Goal: Task Accomplishment & Management: Manage account settings

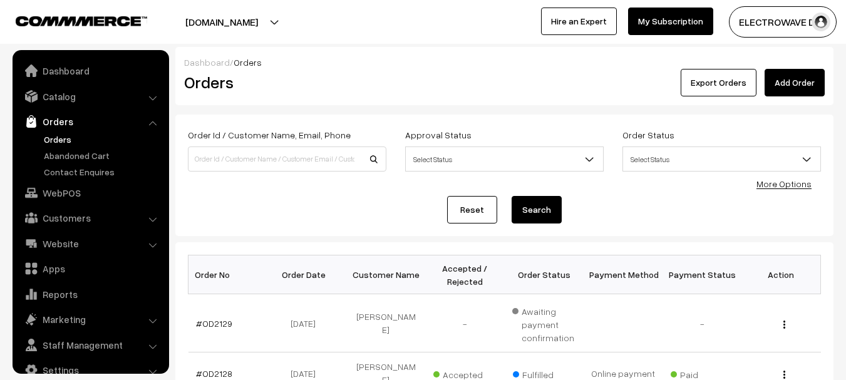
scroll to position [20, 0]
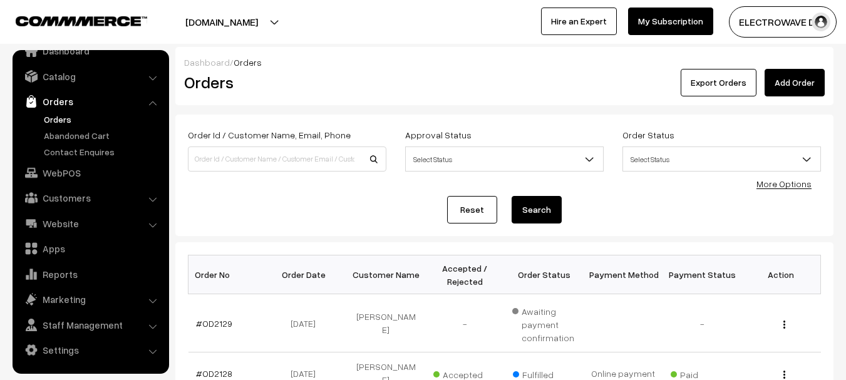
click at [65, 125] on link "Orders" at bounding box center [103, 119] width 124 height 13
click at [263, 159] on input at bounding box center [287, 159] width 199 height 25
type input "FS-1500A"
click at [512, 196] on button "Search" at bounding box center [537, 210] width 50 height 28
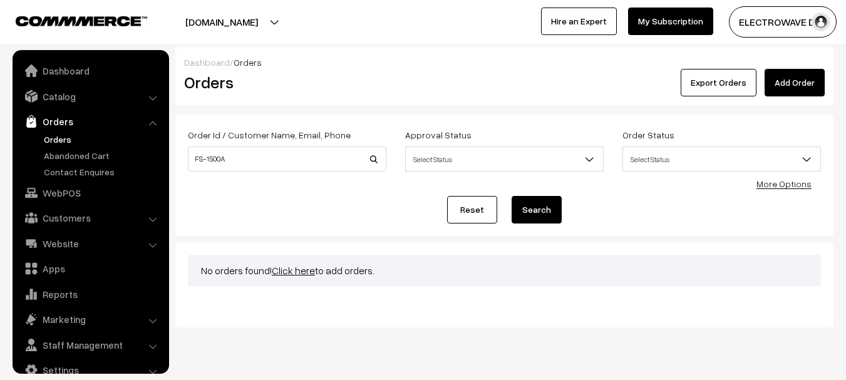
scroll to position [20, 0]
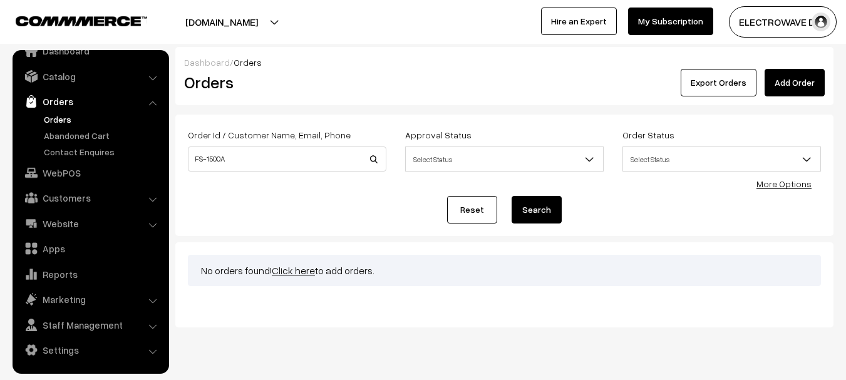
click at [266, 145] on div "Order Id / Customer Name, Email, Phone FS-1500A" at bounding box center [287, 149] width 199 height 44
click at [258, 163] on input "FS-1500A" at bounding box center [287, 159] width 199 height 25
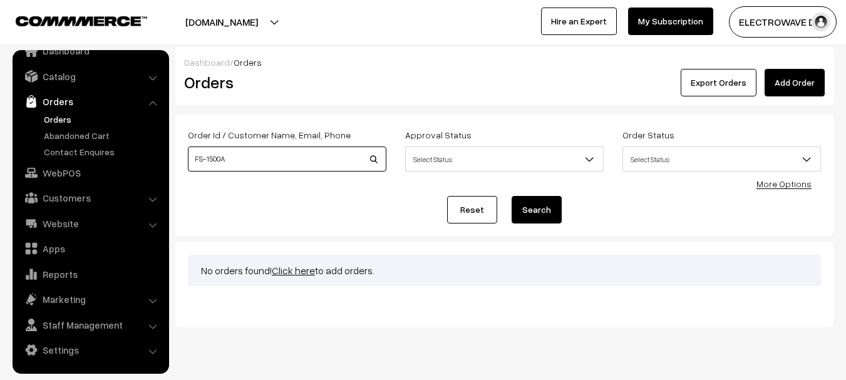
click at [258, 163] on input "FS-1500A" at bounding box center [287, 159] width 199 height 25
type input "FS-1500A"
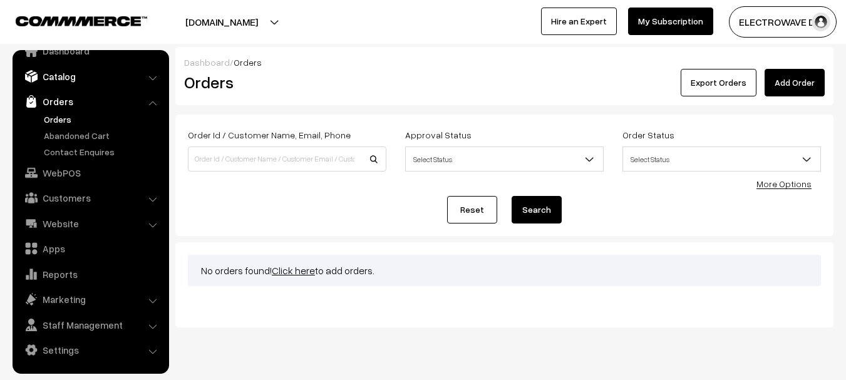
click at [85, 76] on link "Catalog" at bounding box center [90, 76] width 149 height 23
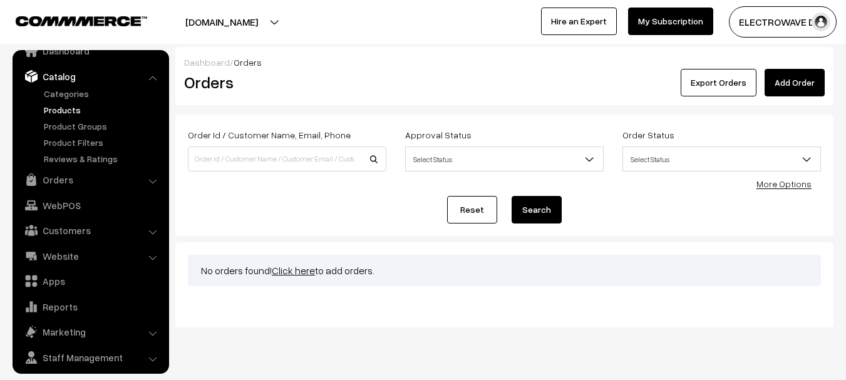
click at [79, 113] on link "Products" at bounding box center [103, 109] width 124 height 13
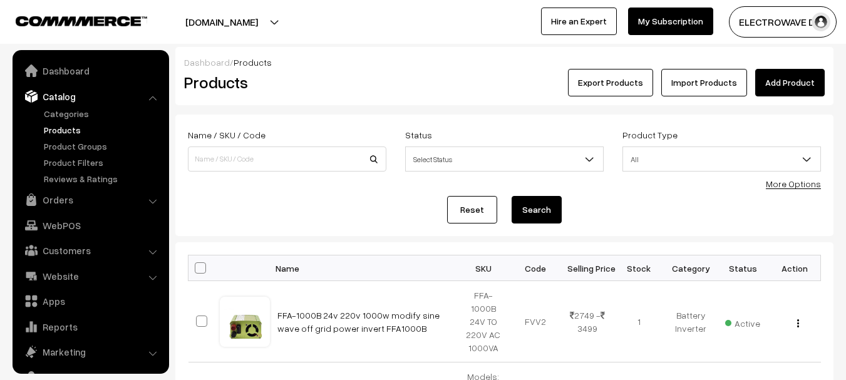
scroll to position [35, 0]
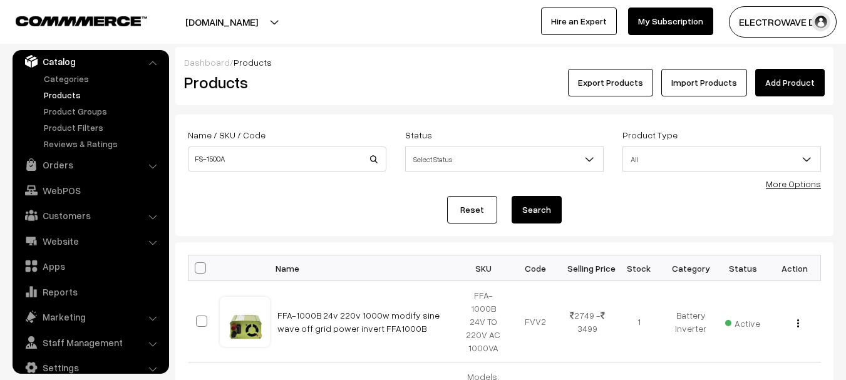
type input "FS-1500A"
click at [512, 196] on button "Search" at bounding box center [537, 210] width 50 height 28
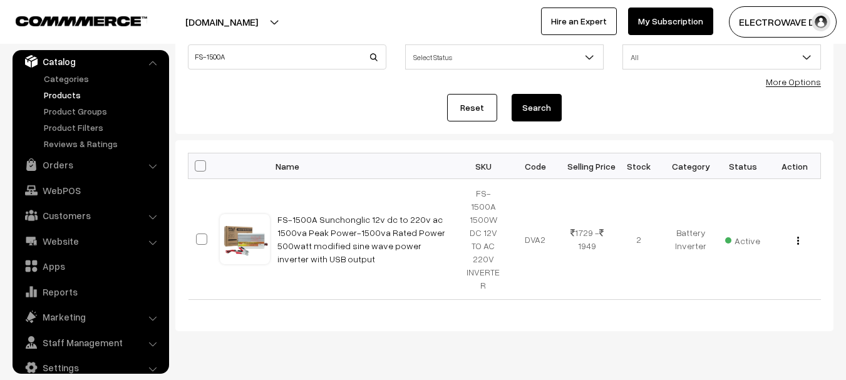
scroll to position [108, 0]
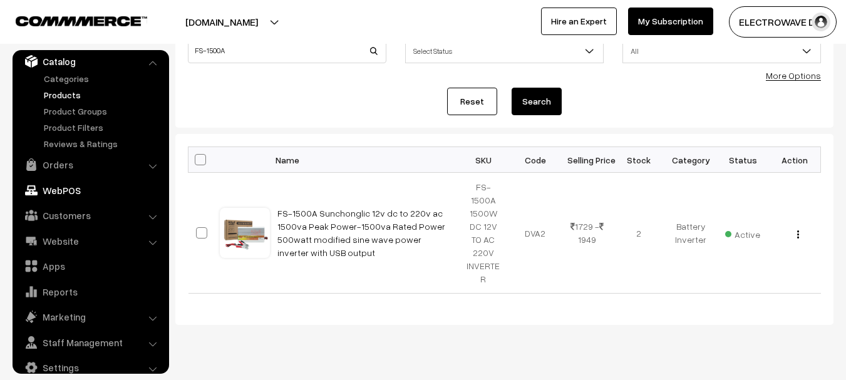
click at [65, 179] on link "WebPOS" at bounding box center [90, 190] width 149 height 23
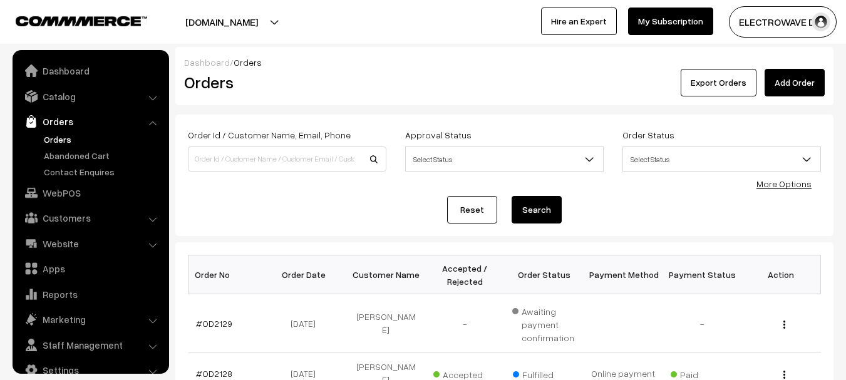
scroll to position [20, 0]
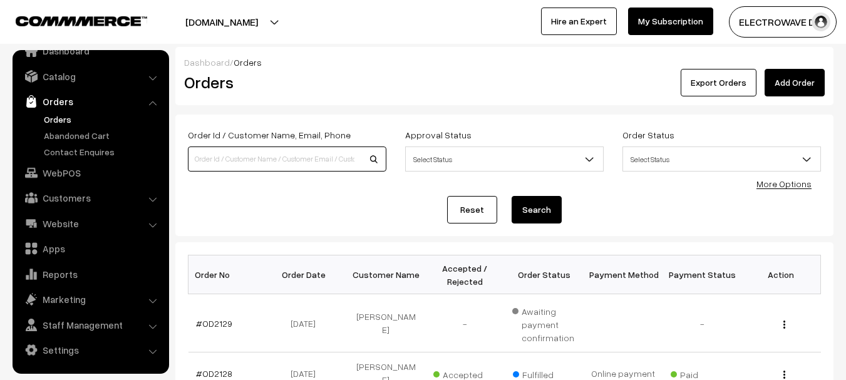
click at [252, 152] on input at bounding box center [287, 159] width 199 height 25
type input "1997"
click at [512, 196] on button "Search" at bounding box center [537, 210] width 50 height 28
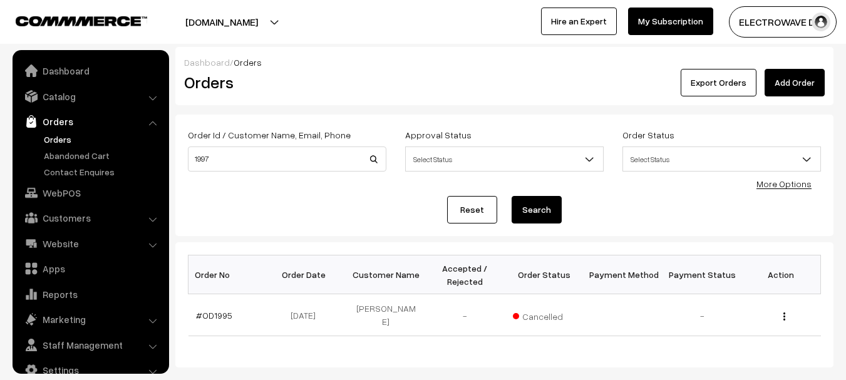
scroll to position [20, 0]
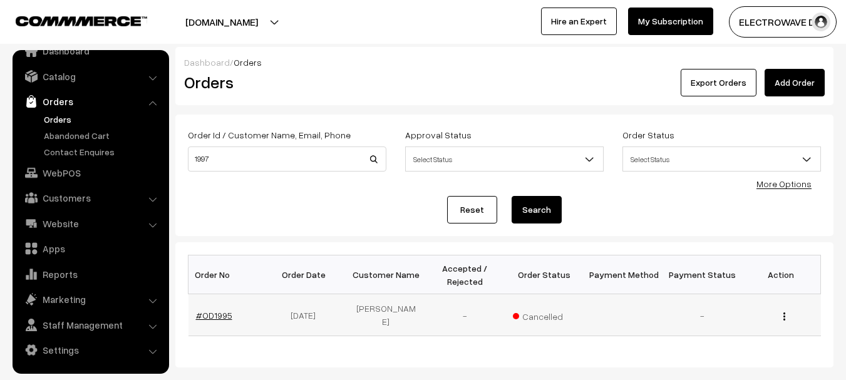
click at [210, 310] on link "#OD1995" at bounding box center [214, 315] width 36 height 11
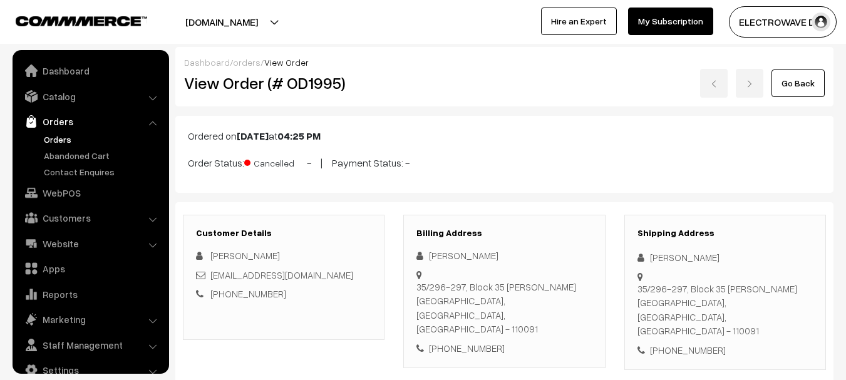
scroll to position [20, 0]
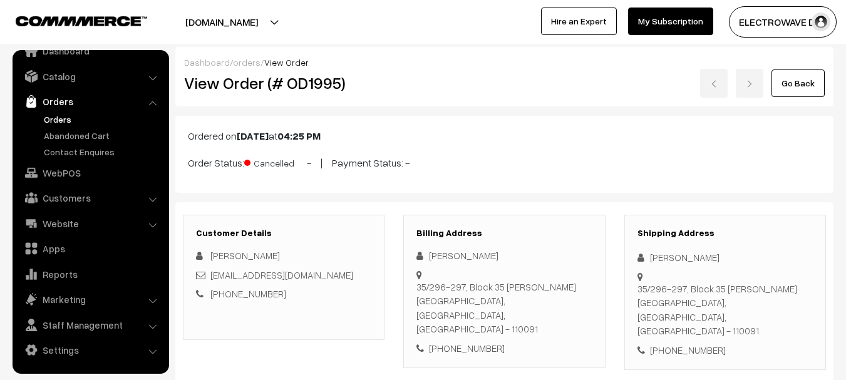
click at [313, 84] on h2 "View Order (# OD1995)" at bounding box center [284, 82] width 201 height 19
click at [313, 83] on h2 "View Order (# OD1995)" at bounding box center [284, 82] width 201 height 19
copy h2 "OD1995"
click at [685, 343] on div "+91 9560387453" at bounding box center [725, 350] width 175 height 14
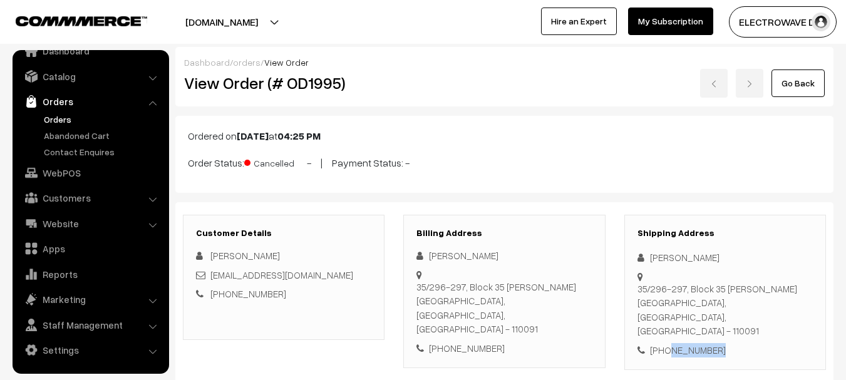
copy div "9560387453"
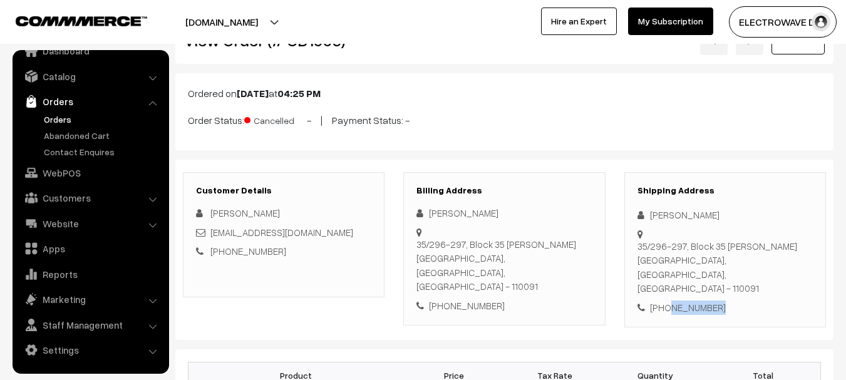
scroll to position [63, 0]
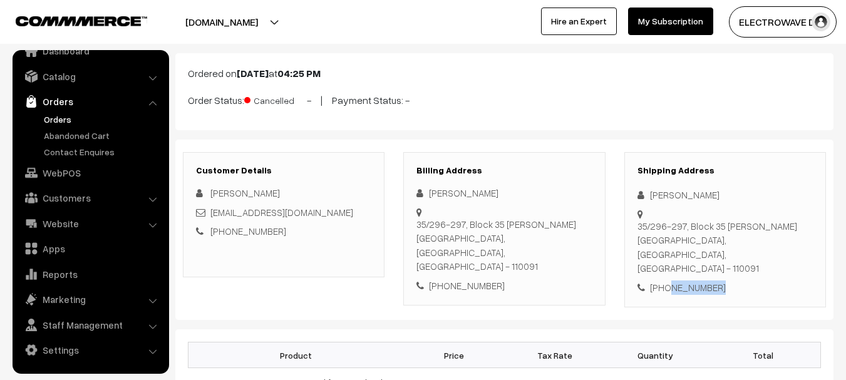
click at [55, 123] on link "Orders" at bounding box center [103, 119] width 124 height 13
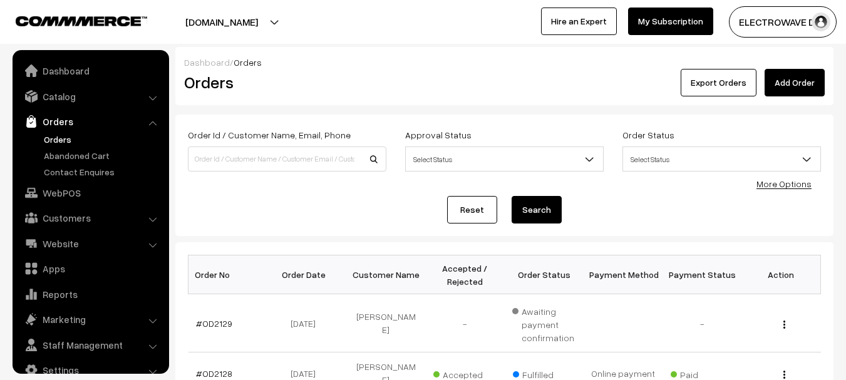
scroll to position [20, 0]
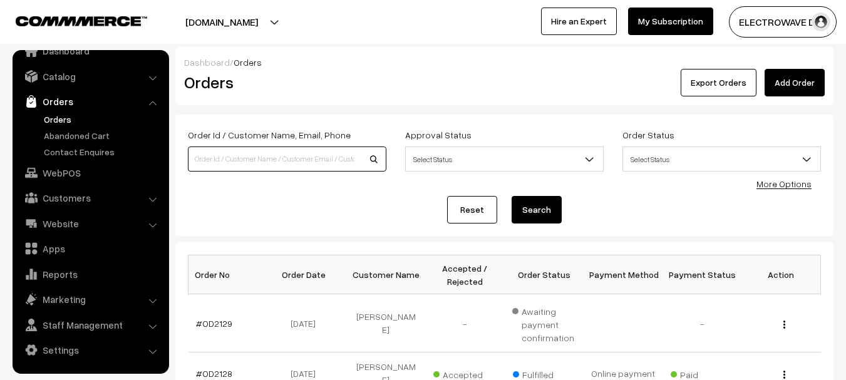
click at [321, 160] on input at bounding box center [287, 159] width 199 height 25
type input "OD1997"
click at [512, 196] on button "Search" at bounding box center [537, 210] width 50 height 28
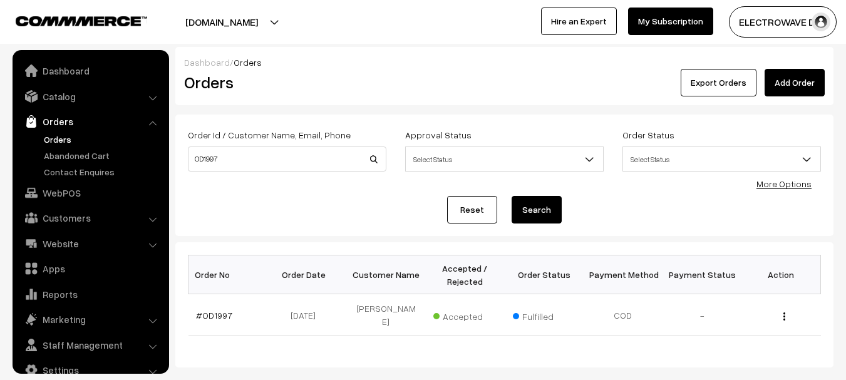
scroll to position [20, 0]
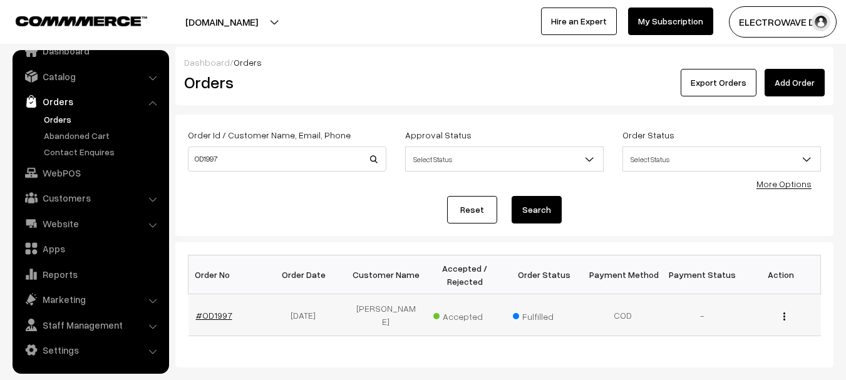
click at [217, 310] on link "#OD1997" at bounding box center [214, 315] width 36 height 11
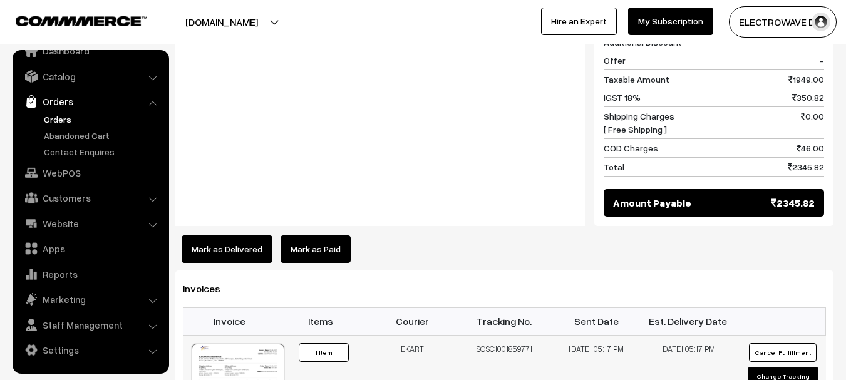
scroll to position [689, 0]
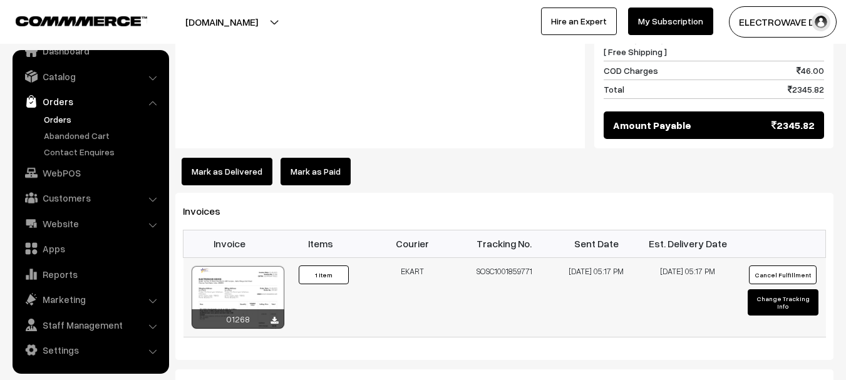
click at [500, 257] on td "SOSC1001859771" at bounding box center [504, 297] width 92 height 80
copy td "SOSC1001859771"
click at [778, 266] on button "Cancel Fulfillment" at bounding box center [783, 275] width 68 height 19
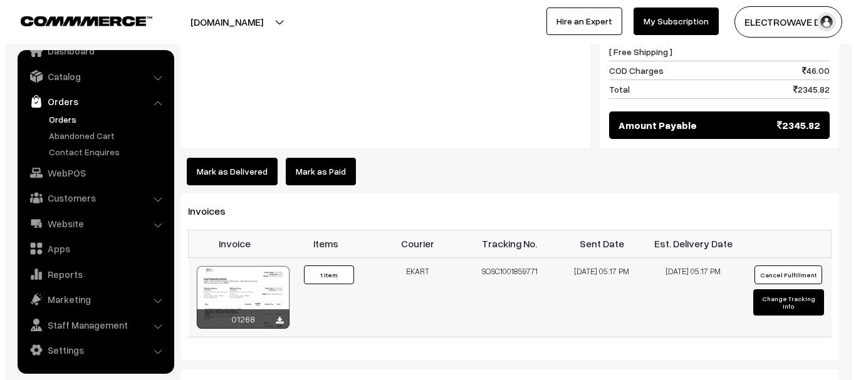
scroll to position [675, 0]
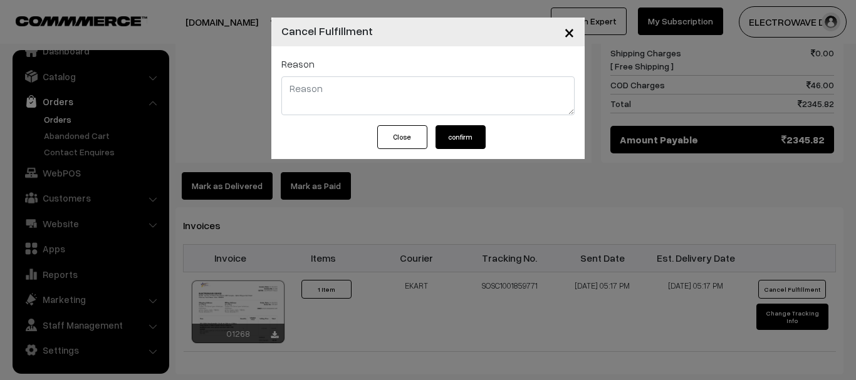
click at [350, 91] on textarea at bounding box center [427, 95] width 293 height 39
type textarea "rto"
click at [458, 138] on button "confirm" at bounding box center [460, 137] width 50 height 24
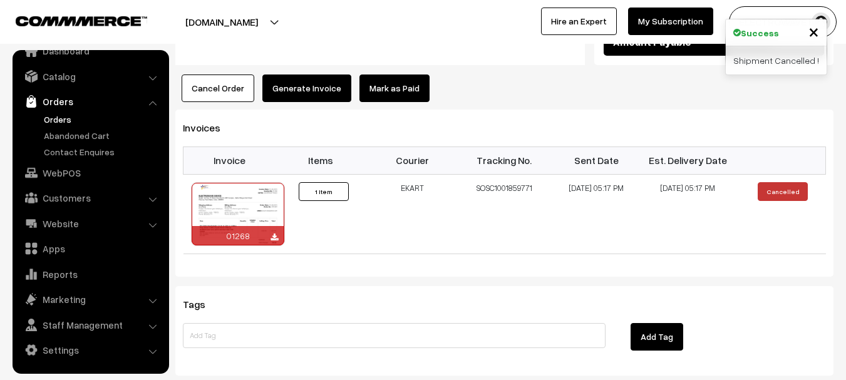
scroll to position [626, 0]
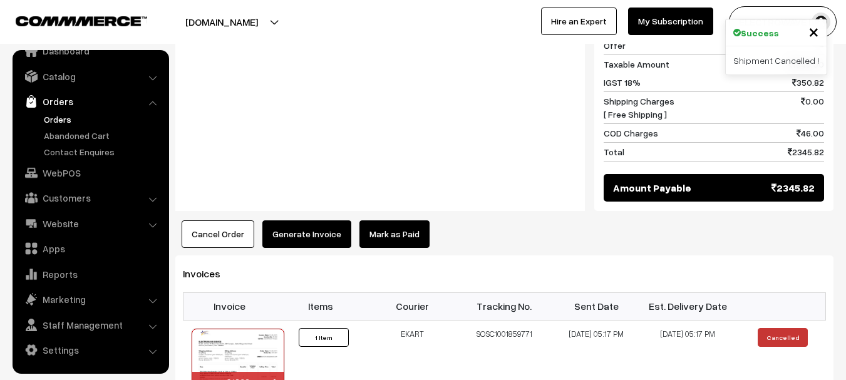
click at [210, 220] on button "Cancel Order" at bounding box center [218, 234] width 73 height 28
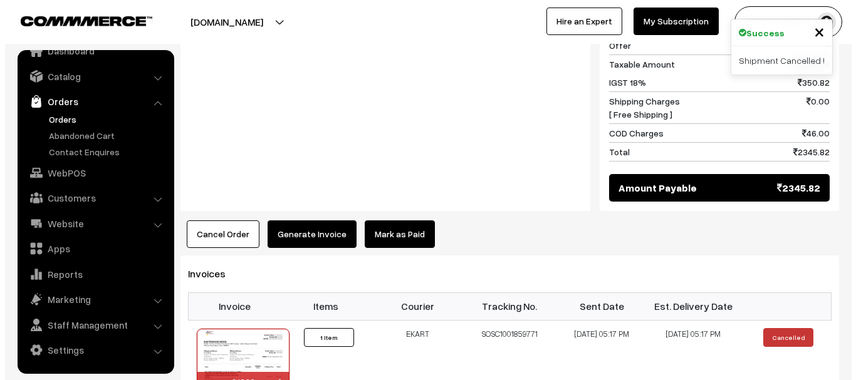
scroll to position [612, 0]
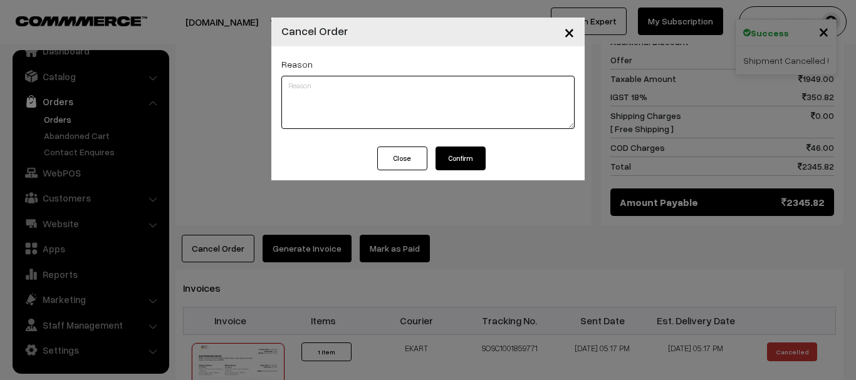
click at [372, 111] on textarea at bounding box center [427, 102] width 293 height 53
type textarea "RTO"
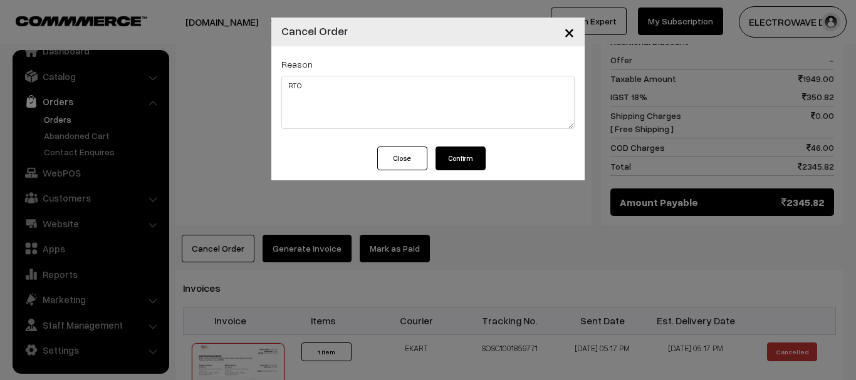
click at [473, 152] on button "Confirm" at bounding box center [460, 159] width 50 height 24
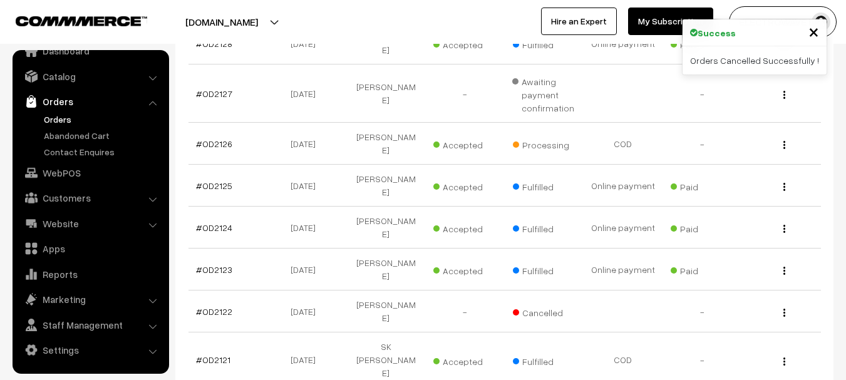
scroll to position [266, 0]
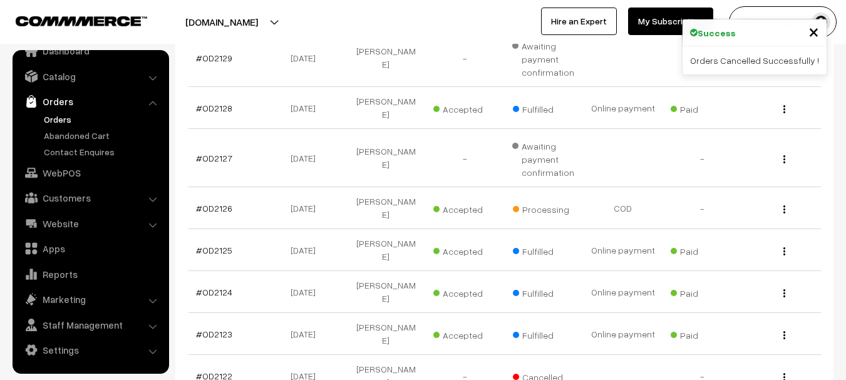
click at [53, 117] on link "Orders" at bounding box center [103, 119] width 124 height 13
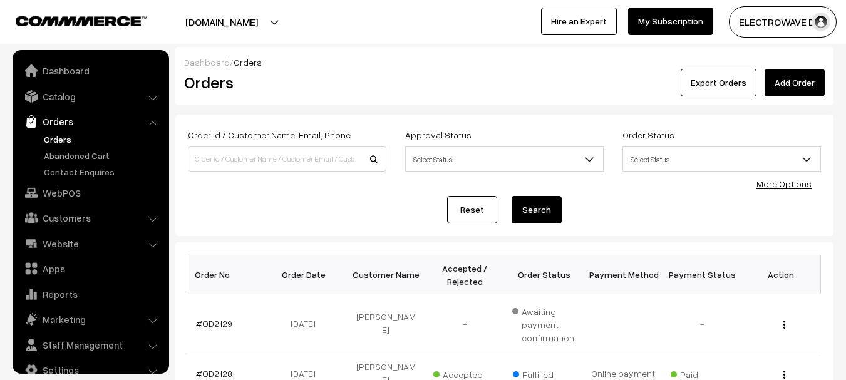
scroll to position [20, 0]
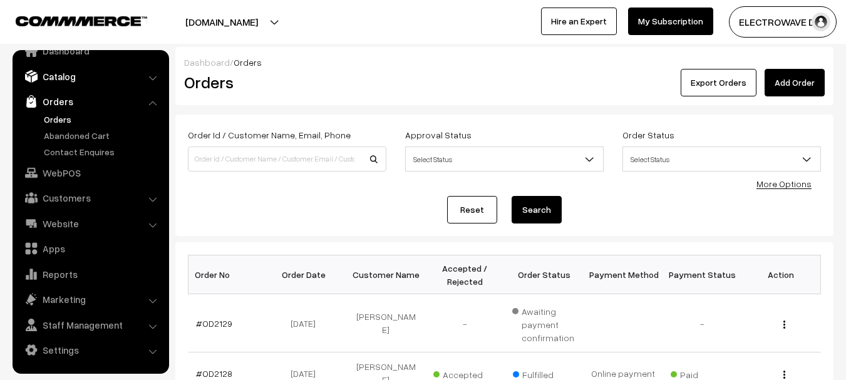
click at [58, 73] on link "Catalog" at bounding box center [90, 76] width 149 height 23
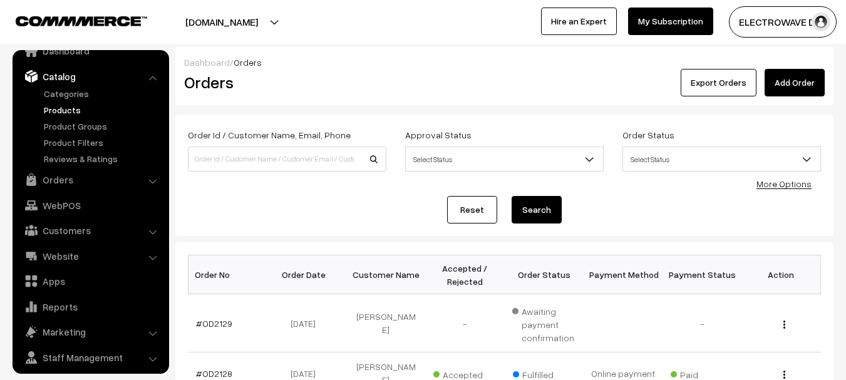
click at [49, 107] on link "Products" at bounding box center [103, 109] width 124 height 13
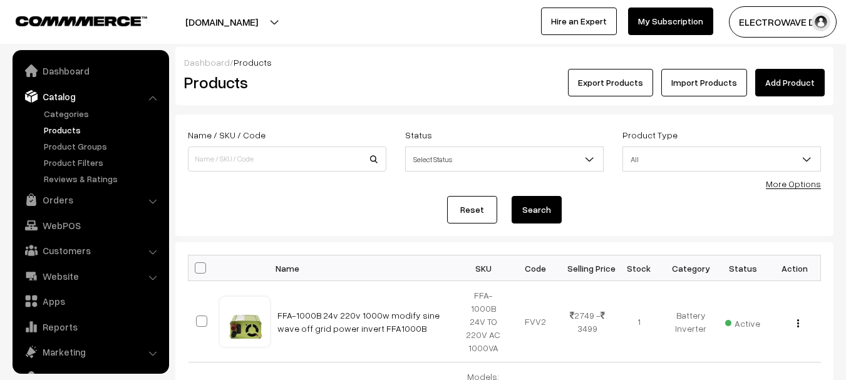
scroll to position [35, 0]
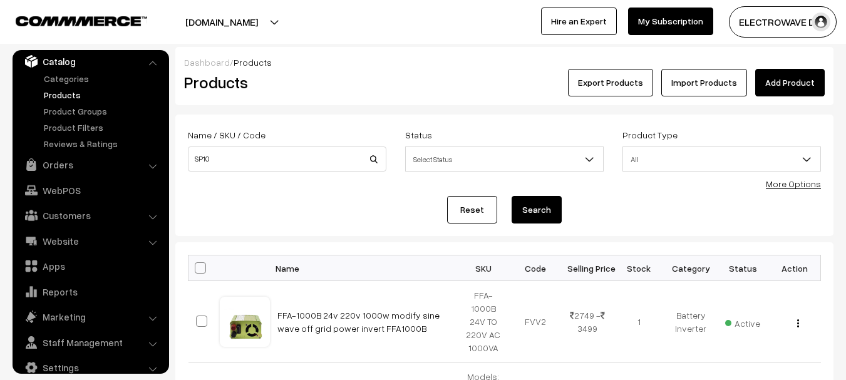
type input "SP10"
click at [512, 196] on button "Search" at bounding box center [537, 210] width 50 height 28
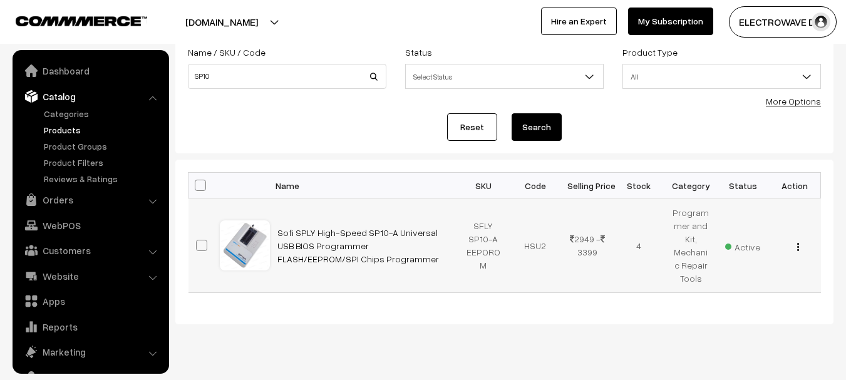
scroll to position [108, 0]
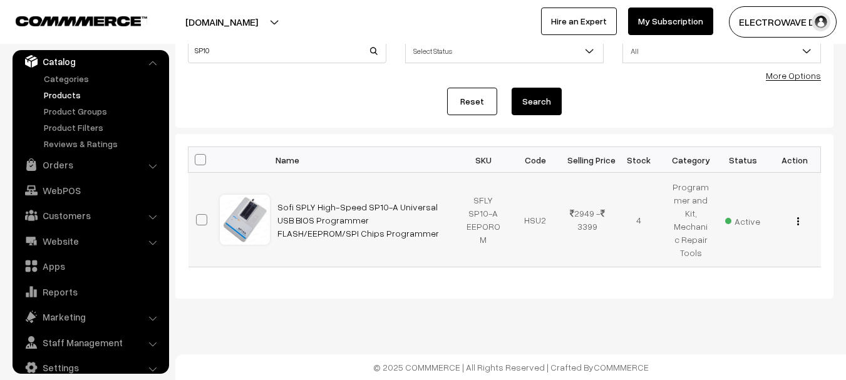
click at [797, 220] on img "button" at bounding box center [798, 221] width 2 height 8
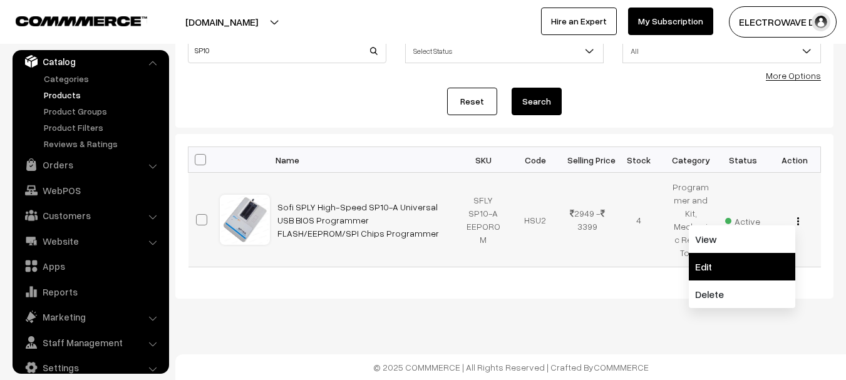
click at [729, 259] on link "Edit" at bounding box center [742, 267] width 106 height 28
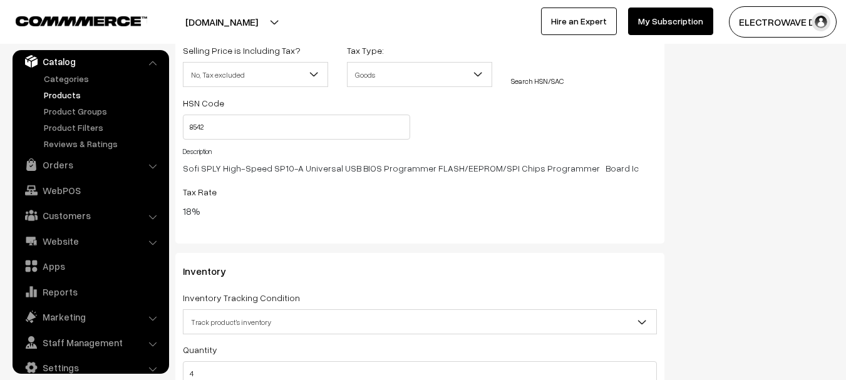
scroll to position [1652, 0]
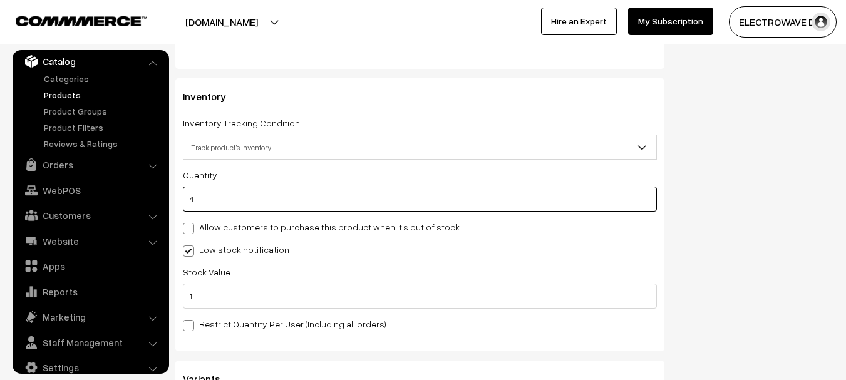
drag, startPoint x: 225, startPoint y: 204, endPoint x: 166, endPoint y: 213, distance: 59.5
type input "0"
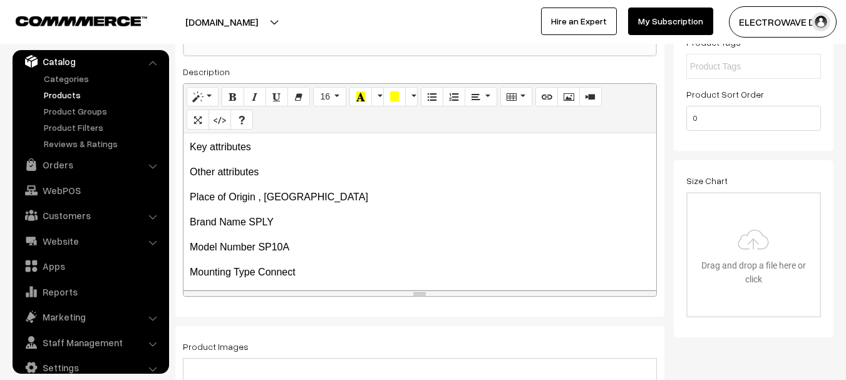
scroll to position [0, 0]
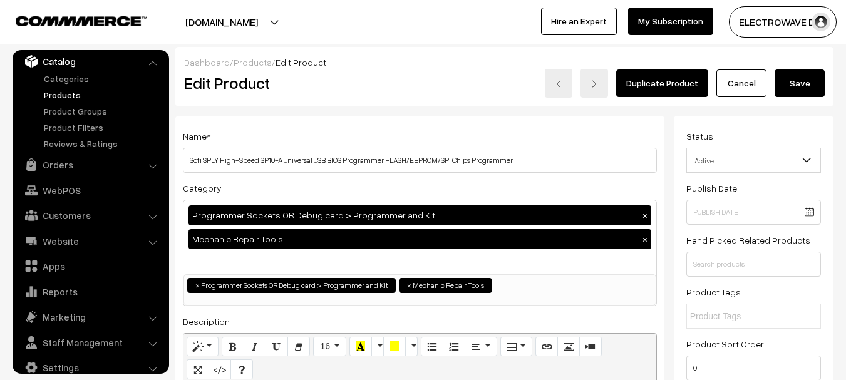
type input "1"
click at [807, 83] on button "Save" at bounding box center [800, 84] width 50 height 28
